Goal: Find specific page/section: Find specific page/section

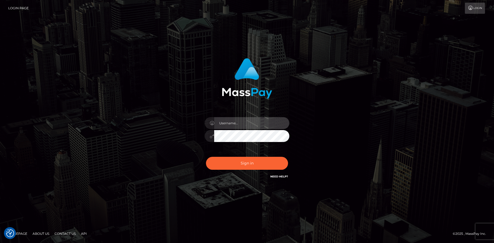
type input "[PERSON_NAME]"
click at [245, 170] on div "Sign in Need Help?" at bounding box center [247, 166] width 93 height 24
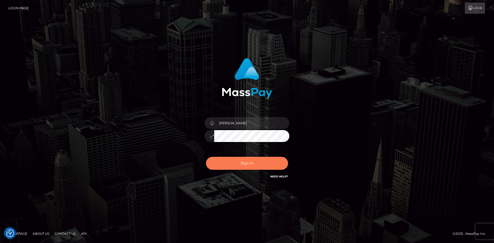
click at [245, 166] on button "Sign in" at bounding box center [247, 163] width 82 height 13
type input "[PERSON_NAME]"
click at [246, 167] on button "Sign in" at bounding box center [247, 163] width 82 height 13
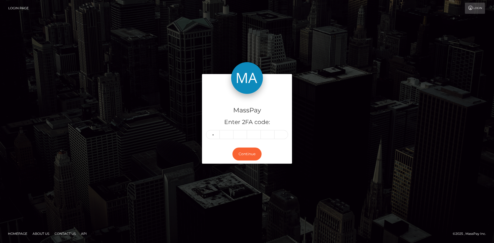
type input "7"
type input "4"
type input "1"
type input "7"
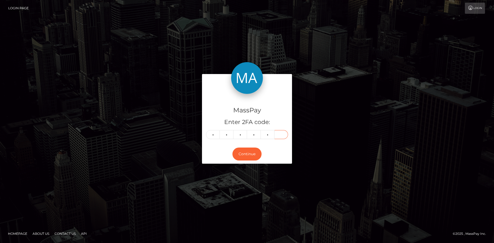
type input "5"
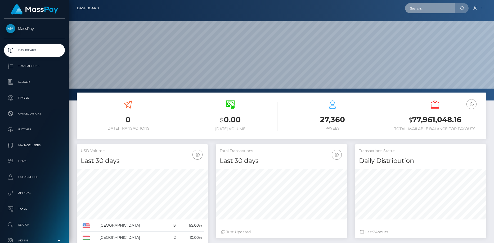
scroll to position [94, 131]
click at [438, 7] on input "text" at bounding box center [430, 8] width 50 height 10
paste input "tounimaya9@gmail.com"
type input "tounimaya9@gmail.com"
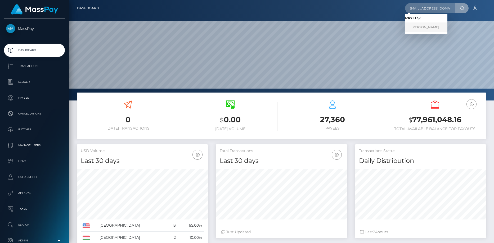
click at [421, 29] on link "MAYA TOUNI" at bounding box center [426, 28] width 42 height 10
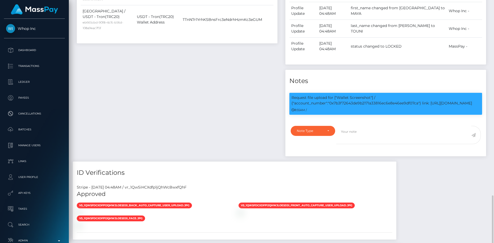
scroll to position [320, 0]
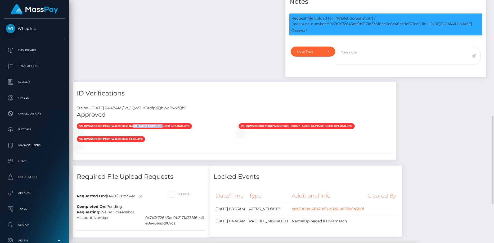
drag, startPoint x: 134, startPoint y: 124, endPoint x: 164, endPoint y: 125, distance: 30.0
click at [164, 125] on span "vs_1QwSfdCXdfp1jQhWJloesD3I_back_auto_capture_user_upload.jpg" at bounding box center [134, 126] width 115 height 6
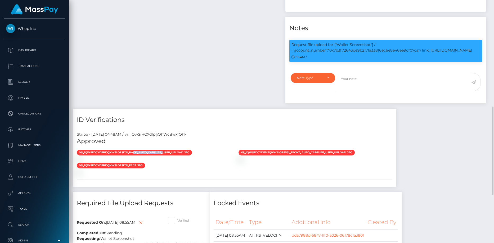
scroll to position [64, 131]
click at [359, 53] on p "Request file upload for ["Wallet Screenshot"] / {"account_number":"0x7b3f72643d…" at bounding box center [386, 47] width 189 height 11
click at [358, 50] on p "Request file upload for ["Wallet Screenshot"] / {"account_number":"0x7b3f72643d…" at bounding box center [386, 47] width 189 height 11
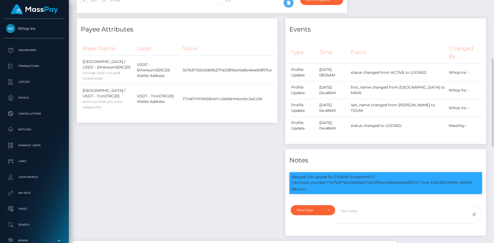
copy p "0x7b3f72643de9b2171a33816ec6e8e46ee9df07ca"
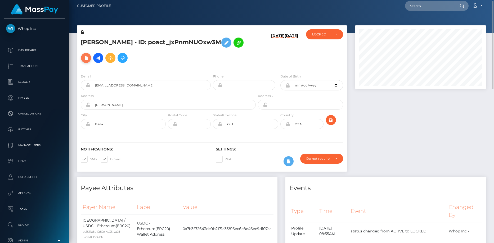
click at [89, 55] on icon at bounding box center [86, 58] width 6 height 7
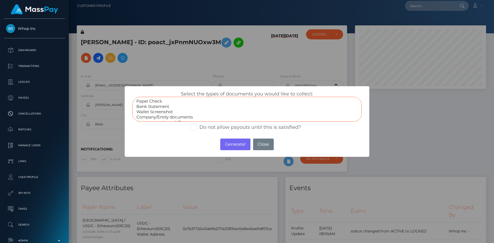
select select "Wallet Screenshot"
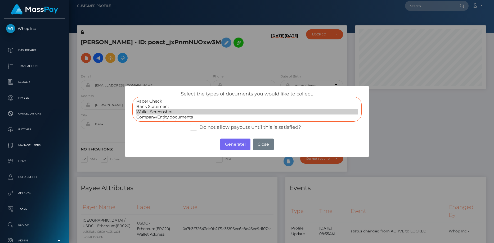
click at [169, 109] on option "Wallet Screenshot" at bounding box center [247, 111] width 223 height 5
click at [233, 150] on button "Generate!" at bounding box center [235, 145] width 30 height 12
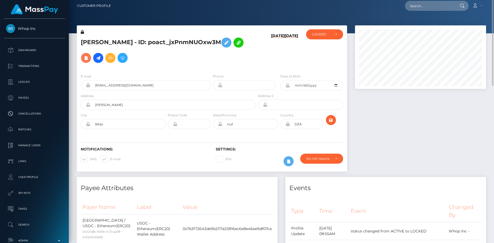
scroll to position [0, 0]
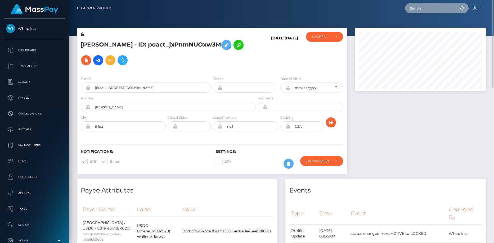
click at [412, 9] on input "text" at bounding box center [430, 8] width 50 height 10
paste input "carllmanonik@hotmail.com"
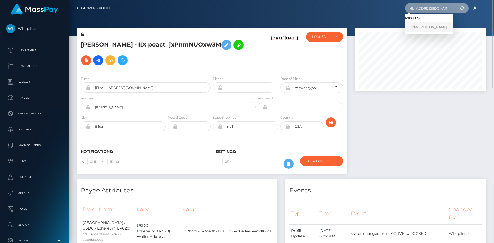
type input "carllmanonik@hotmail.com"
click at [425, 25] on link "VĂN LUẬN NGUYỄN" at bounding box center [429, 28] width 48 height 10
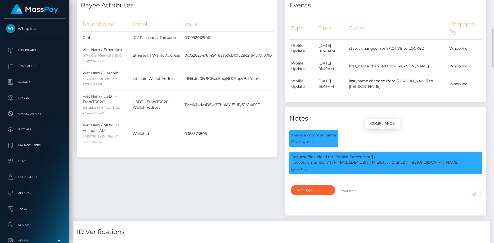
scroll to position [64, 131]
click at [346, 163] on p "Request file upload for ["Wallet Screenshot"] / {"account_number":"TVMMi4dzaDE4…" at bounding box center [386, 159] width 189 height 11
copy p "TVMMi4dzaDE4rZZhnMYiE1pTy5JiGraPJZ"
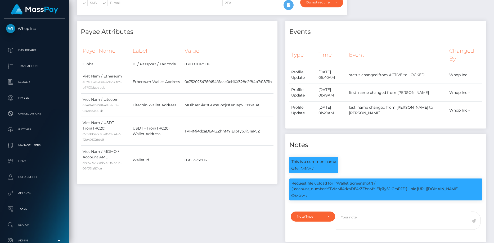
scroll to position [0, 0]
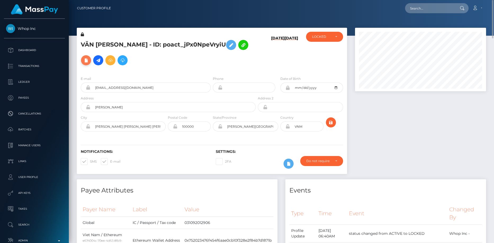
click at [86, 59] on icon at bounding box center [86, 60] width 6 height 7
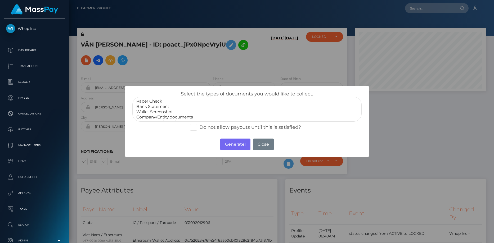
select select "Wallet Screenshot"
click at [168, 110] on option "Wallet Screenshot" at bounding box center [247, 111] width 223 height 5
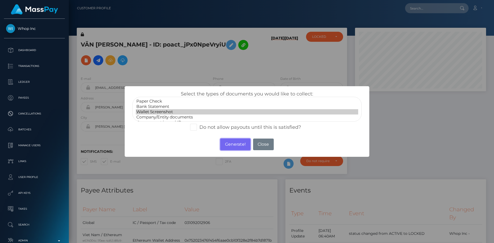
click at [227, 145] on button "Generate!" at bounding box center [235, 145] width 30 height 12
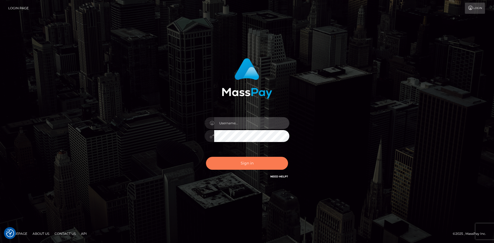
type input "[PERSON_NAME]"
click at [257, 160] on button "Sign in" at bounding box center [247, 163] width 82 height 13
type input "[PERSON_NAME]"
click at [253, 162] on button "Sign in" at bounding box center [247, 163] width 82 height 13
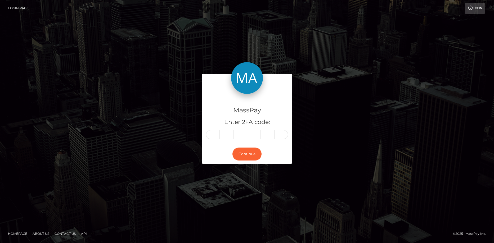
click at [217, 138] on input "text" at bounding box center [213, 134] width 14 height 9
type input "8"
type input "6"
type input "5"
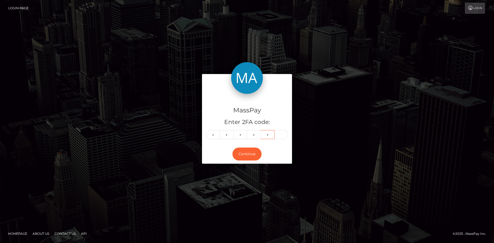
type input "1"
type input "8"
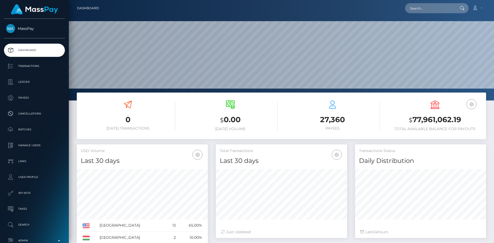
scroll to position [94, 131]
click at [421, 14] on nav "Dashboard Loading... Loading... Account Edit Profile" at bounding box center [281, 8] width 425 height 16
click at [421, 11] on input "text" at bounding box center [430, 8] width 50 height 10
paste input "[EMAIL_ADDRESS][DOMAIN_NAME]"
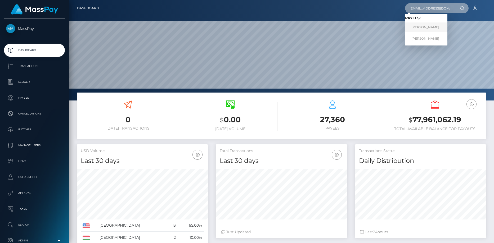
type input "[EMAIL_ADDRESS][DOMAIN_NAME]"
click at [427, 28] on link "Lyne Fenina" at bounding box center [426, 28] width 42 height 10
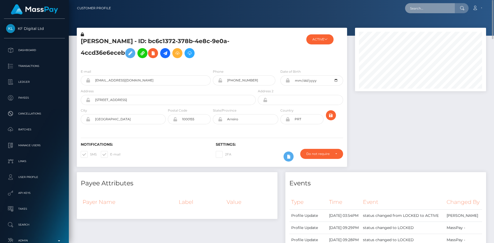
click at [418, 6] on input "text" at bounding box center [430, 8] width 50 height 10
paste input "[EMAIL_ADDRESS][DOMAIN_NAME]"
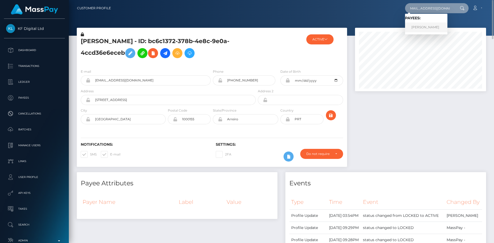
type input "[EMAIL_ADDRESS][DOMAIN_NAME]"
click at [429, 26] on link "[PERSON_NAME]" at bounding box center [426, 28] width 42 height 10
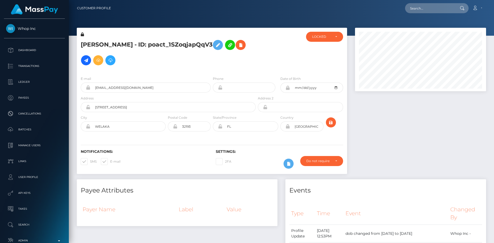
scroll to position [64, 131]
click at [119, 38] on h5 "KRYSTAL NIZEL PELEHACH - ID: poact_1SZoqjapQqV3" at bounding box center [167, 52] width 172 height 31
copy h5 "KRYSTAL NIZEL PELEHACH - ID: poact_1SZoqjapQqV3"
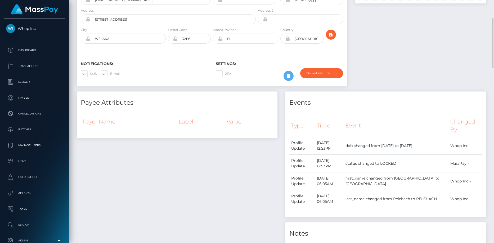
scroll to position [0, 0]
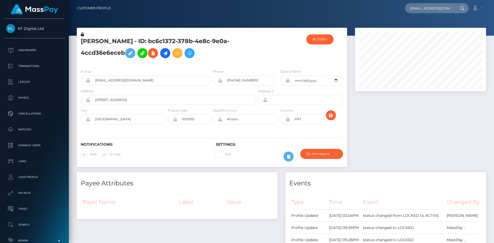
scroll to position [64, 131]
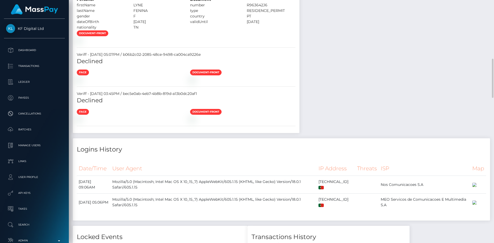
scroll to position [477, 0]
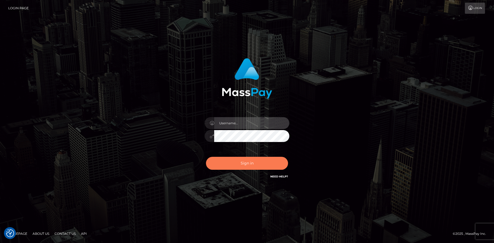
type input "[PERSON_NAME]"
click at [243, 161] on button "Sign in" at bounding box center [247, 163] width 82 height 13
type input "[PERSON_NAME]"
click at [240, 166] on button "Sign in" at bounding box center [247, 163] width 82 height 13
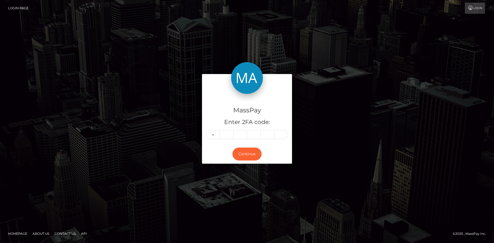
type input "9"
type input "4"
type input "1"
type input "8"
type input "5"
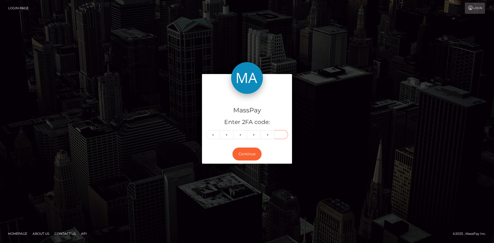
type input "3"
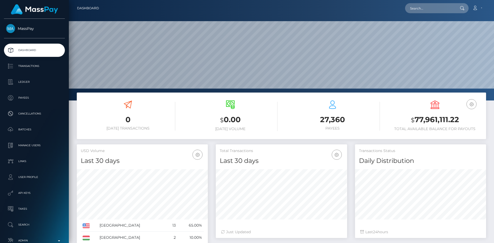
scroll to position [94, 131]
click at [405, 12] on div "Loading... Loading... Account Edit Profile Logout" at bounding box center [294, 8] width 383 height 11
click at [420, 10] on input "text" at bounding box center [430, 8] width 50 height 10
paste input "vladsklen@gmail.com"
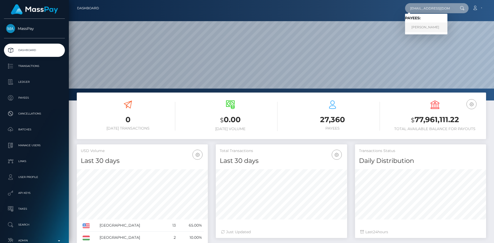
type input "vladsklen@gmail.com"
click at [418, 25] on link "VLADIMIR SKLENKA" at bounding box center [426, 28] width 42 height 10
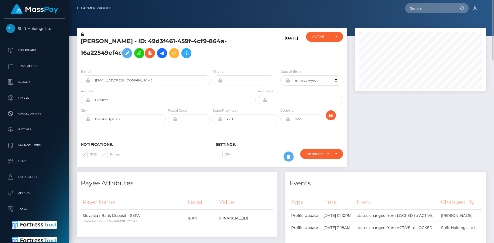
click at [423, 18] on div at bounding box center [281, 18] width 425 height 36
click at [417, 0] on nav "Customer Profile Loading... Loading... Account" at bounding box center [281, 8] width 425 height 16
click at [420, 7] on input "text" at bounding box center [430, 8] width 50 height 10
paste input "[EMAIL_ADDRESS][DOMAIN_NAME]"
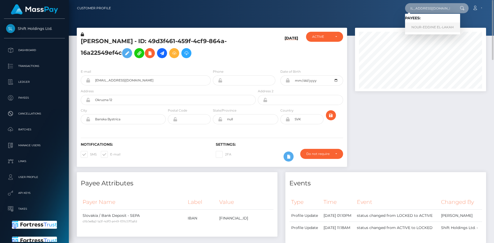
type input "[EMAIL_ADDRESS][DOMAIN_NAME]"
click at [428, 28] on link "NOUR-EDDINE EL-LAKAH" at bounding box center [432, 28] width 55 height 10
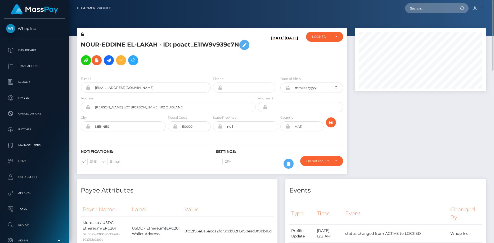
click at [104, 42] on h5 "NOUR-EDDINE EL-LAKAH - ID: poact_E1IW9v939c7N" at bounding box center [167, 52] width 172 height 31
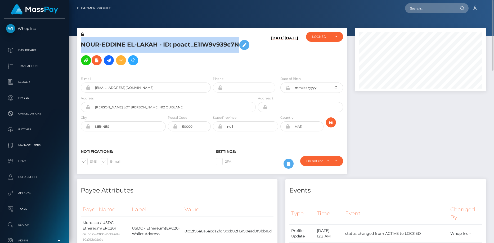
click at [104, 42] on h5 "NOUR-EDDINE EL-LAKAH - ID: poact_E1IW9v939c7N" at bounding box center [167, 52] width 172 height 31
copy h5 "NOUR-EDDINE EL-LAKAH - ID: poact_E1IW9v939c7N"
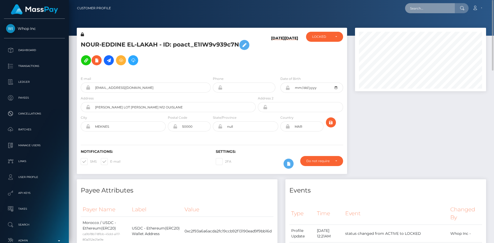
click at [426, 12] on input "text" at bounding box center [430, 8] width 50 height 10
paste input "gabrielmendez1922@gmail.com"
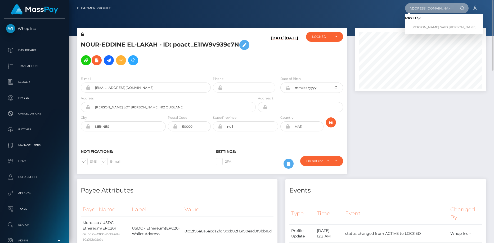
type input "gabrielmendez1922@gmail.com"
click at [422, 24] on link "GABRIEL SAID MENDEZ JIMENEZ" at bounding box center [444, 28] width 78 height 10
